Goal: Complete application form: Complete application form

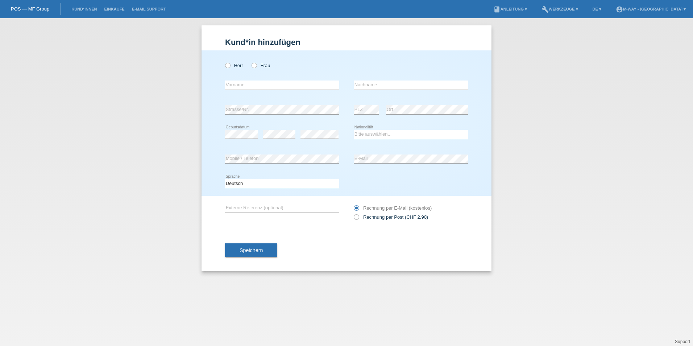
drag, startPoint x: 255, startPoint y: 64, endPoint x: 253, endPoint y: 82, distance: 17.8
click at [251, 62] on icon at bounding box center [251, 62] width 0 height 0
click at [254, 64] on input "Frau" at bounding box center [254, 65] width 5 height 5
radio input "true"
click at [253, 85] on input "text" at bounding box center [282, 85] width 114 height 9
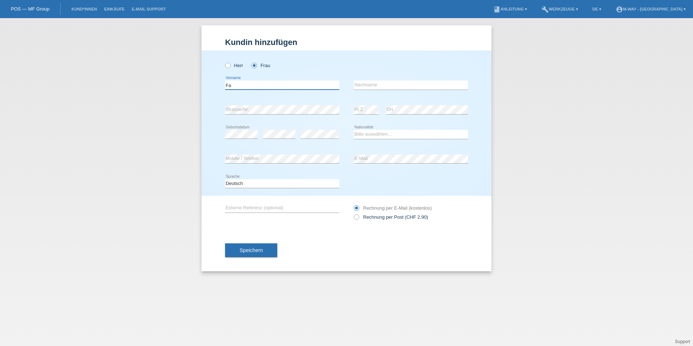
type input "F"
click at [224, 62] on icon at bounding box center [224, 62] width 0 height 0
click at [227, 64] on input "Herr" at bounding box center [227, 65] width 5 height 5
radio input "true"
click at [234, 84] on input "text" at bounding box center [282, 85] width 114 height 9
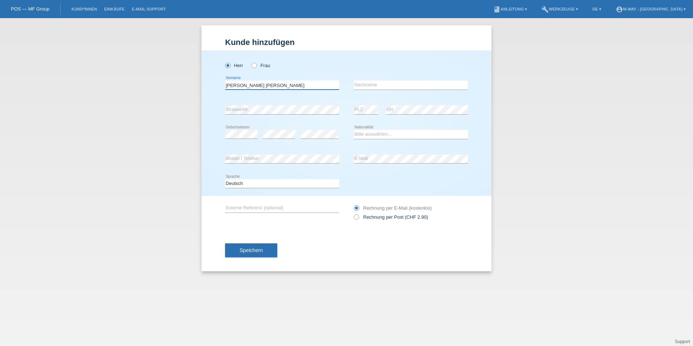
type input "[PERSON_NAME] [PERSON_NAME]"
click at [377, 87] on input "Zoheir" at bounding box center [411, 85] width 114 height 9
type input "[DEMOGRAPHIC_DATA][PERSON_NAME]"
click at [363, 132] on select "Bitte auswählen... Schweiz Deutschland Liechtenstein Österreich ------------ Af…" at bounding box center [411, 134] width 114 height 9
select select "GB"
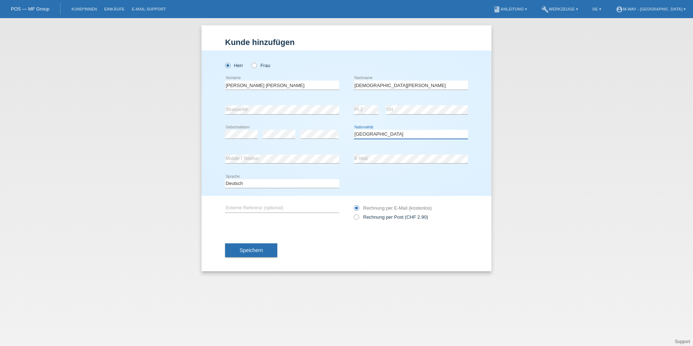
click at [354, 130] on select "Bitte auswählen... Schweiz Deutschland Liechtenstein Österreich ------------ Af…" at bounding box center [411, 134] width 114 height 9
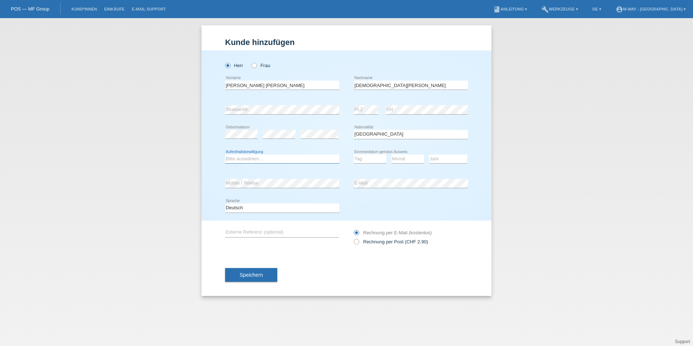
click at [289, 158] on select "Bitte auswählen... C B B - Flüchtlingsstatus Andere" at bounding box center [282, 159] width 114 height 9
select select "C"
click at [225, 155] on select "Bitte auswählen... C B B - Flüchtlingsstatus Andere" at bounding box center [282, 159] width 114 height 9
click at [359, 161] on select "Tag 01 02 03 04 05 06 07 08 09 10 11" at bounding box center [370, 159] width 33 height 9
click at [365, 158] on select "Tag 01 02 03 04 05 06 07 08 09 10 11" at bounding box center [370, 159] width 33 height 9
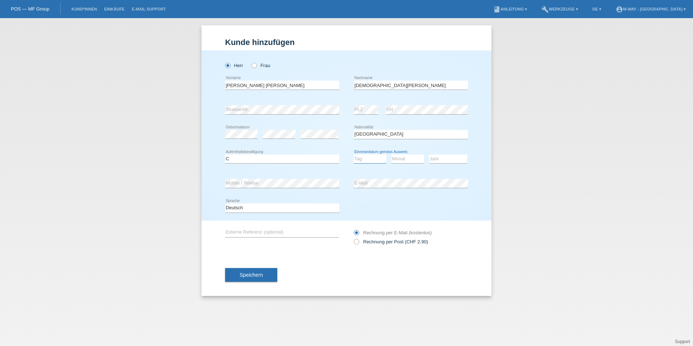
select select "27"
click at [354, 155] on select "Tag 01 02 03 04 05 06 07 08 09 10 11" at bounding box center [370, 159] width 33 height 9
click at [399, 160] on select "Monat 01 02 03 04 05 06 07 08 09 10 11" at bounding box center [408, 159] width 33 height 9
select select "09"
click at [392, 155] on select "Monat 01 02 03 04 05 06 07 08 09 10 11" at bounding box center [408, 159] width 33 height 9
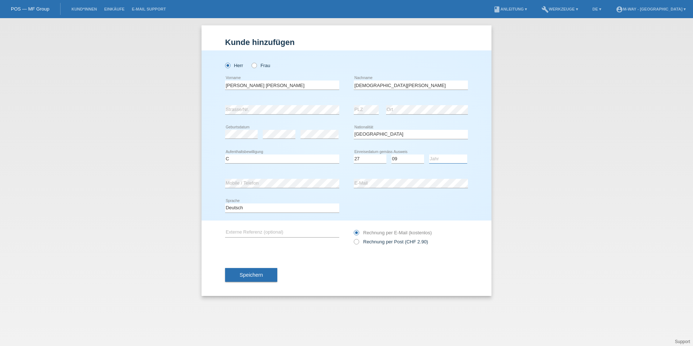
drag, startPoint x: 437, startPoint y: 157, endPoint x: 435, endPoint y: 161, distance: 4.5
click at [436, 158] on select "Jahr 2025 2024 2023 2022 2021 2020 2019 2018 2017 2016 2015 2014 2013 2012 2011…" at bounding box center [448, 159] width 38 height 9
select select "2015"
click at [429, 155] on select "Jahr 2025 2024 2023 2022 2021 2020 2019 2018 2017 2016 2015 2014 2013 2012 2011…" at bounding box center [448, 159] width 38 height 9
click at [246, 274] on span "Speichern" at bounding box center [251, 275] width 23 height 6
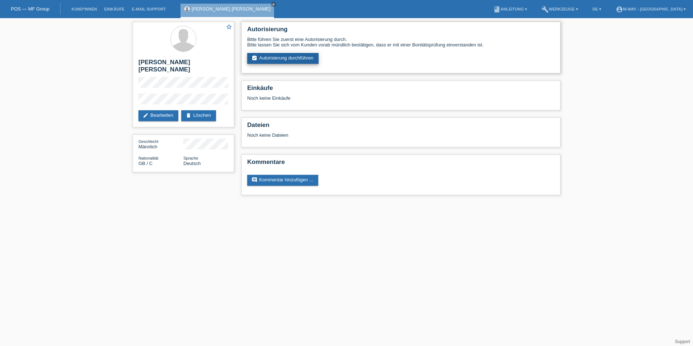
click at [290, 57] on link "assignment_turned_in Autorisierung durchführen" at bounding box center [282, 58] width 71 height 11
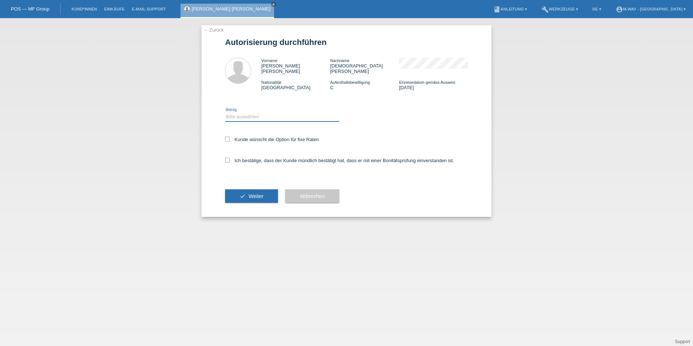
click at [250, 113] on select "Bitte auswählen CHF 1.00 - CHF 499.00 CHF 500.00 - CHF 1'999.00 CHF 2'000.00 - …" at bounding box center [282, 116] width 114 height 9
select select "3"
click at [225, 112] on select "Bitte auswählen CHF 1.00 - CHF 499.00 CHF 500.00 - CHF 1'999.00 CHF 2'000.00 - …" at bounding box center [282, 116] width 114 height 9
click at [228, 137] on icon at bounding box center [227, 139] width 5 height 5
click at [228, 137] on input "Kunde wünscht die Option für fixe Raten" at bounding box center [227, 139] width 5 height 5
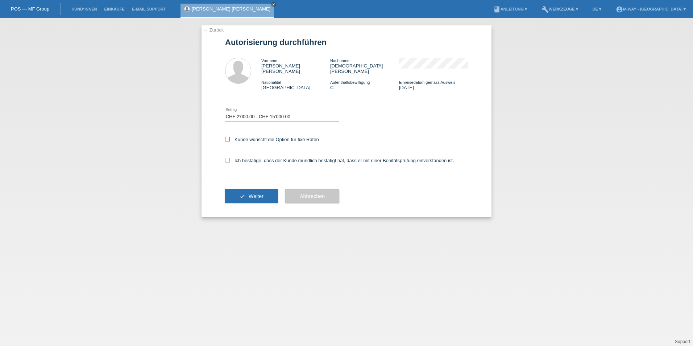
checkbox input "true"
click at [228, 158] on icon at bounding box center [227, 160] width 5 height 5
click at [228, 158] on input "Ich bestätige, dass der Kunde mündlich bestätigt hat, dass er mit einer Bonität…" at bounding box center [227, 160] width 5 height 5
checkbox input "true"
click at [262, 193] on span "Weiter" at bounding box center [256, 196] width 15 height 6
